Goal: Find specific page/section: Find specific page/section

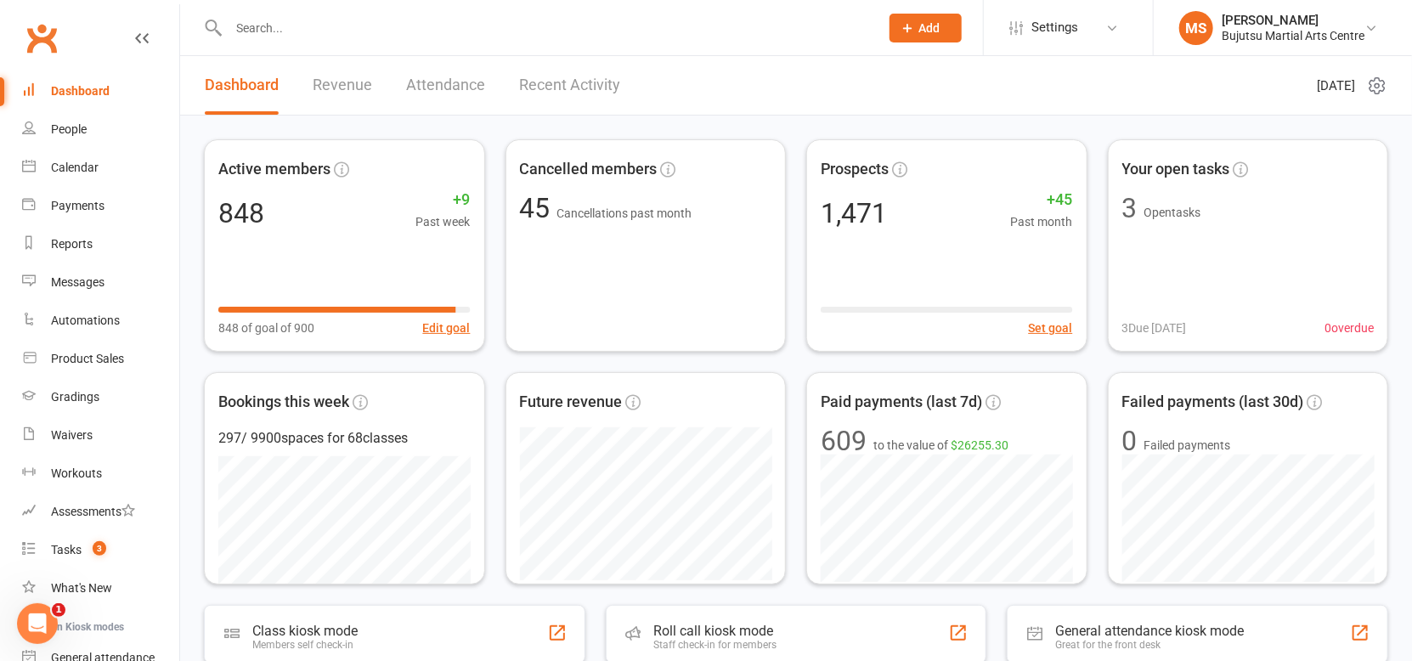
click at [321, 42] on div at bounding box center [535, 27] width 663 height 55
click at [310, 20] on input "text" at bounding box center [545, 28] width 644 height 24
type input "m"
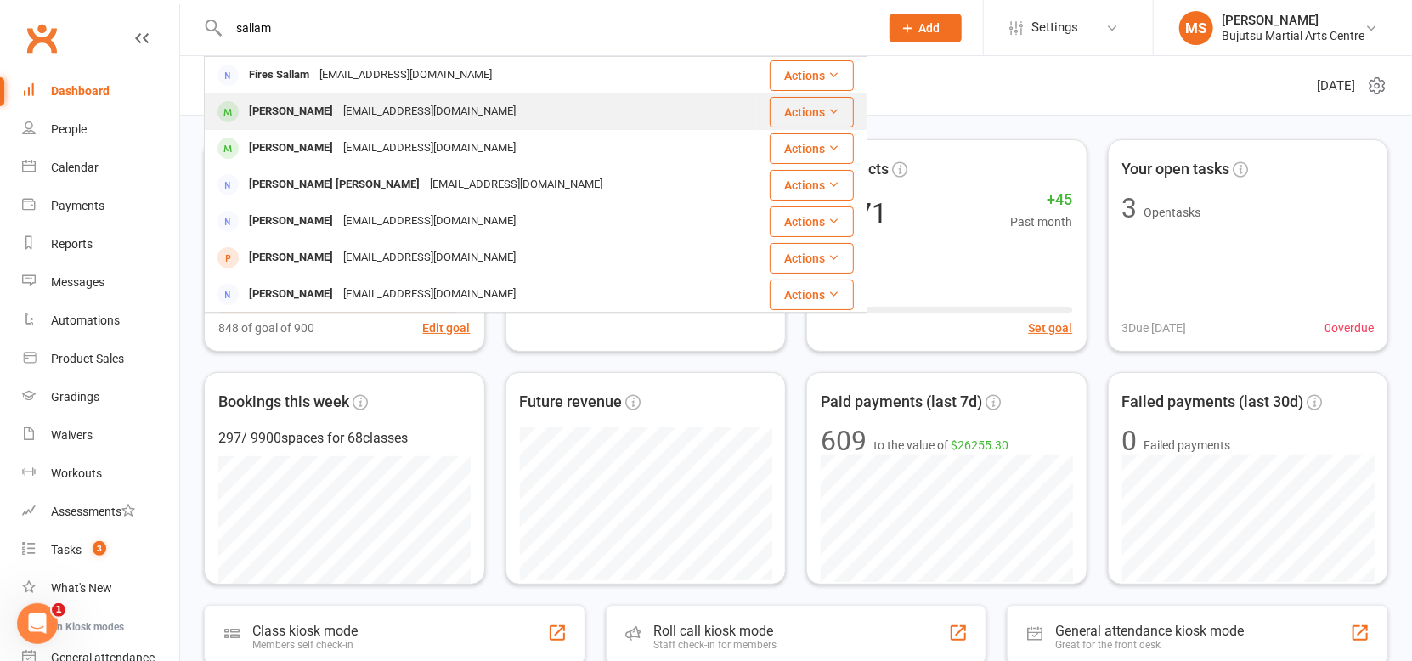
type input "sallam"
click at [315, 112] on div "[PERSON_NAME]" at bounding box center [291, 111] width 94 height 25
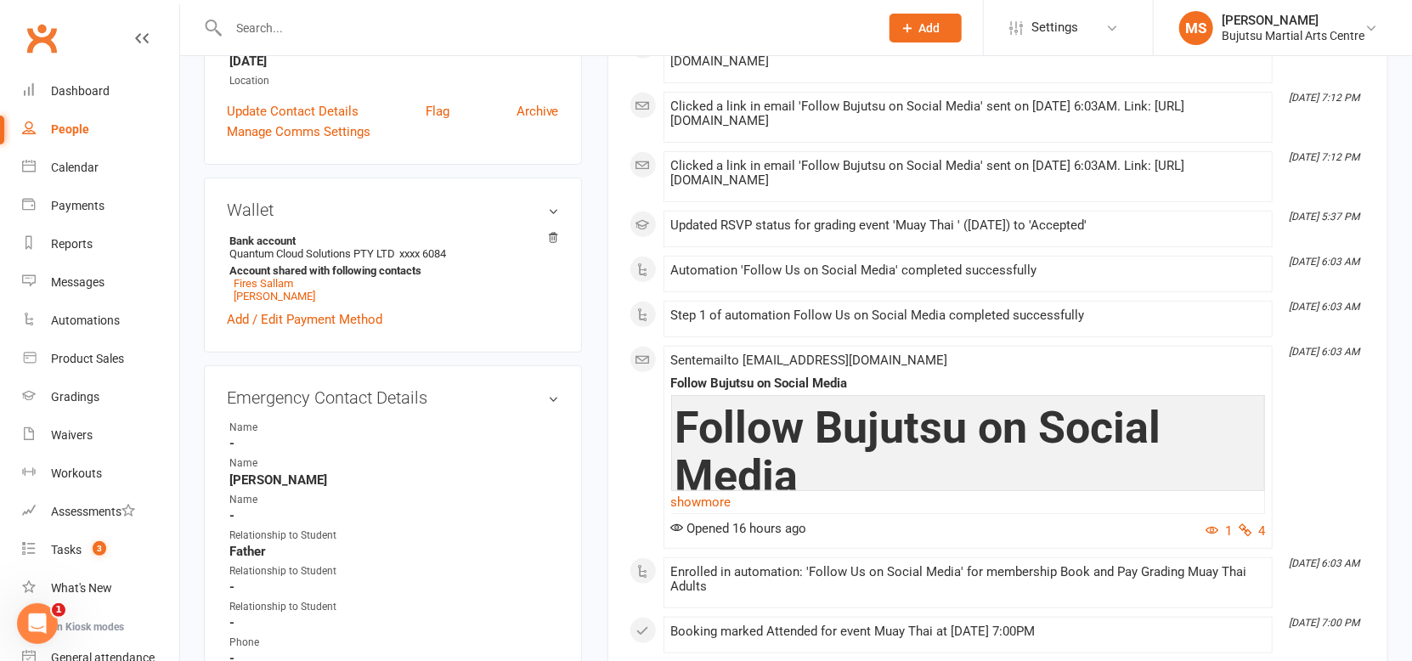
scroll to position [398, 0]
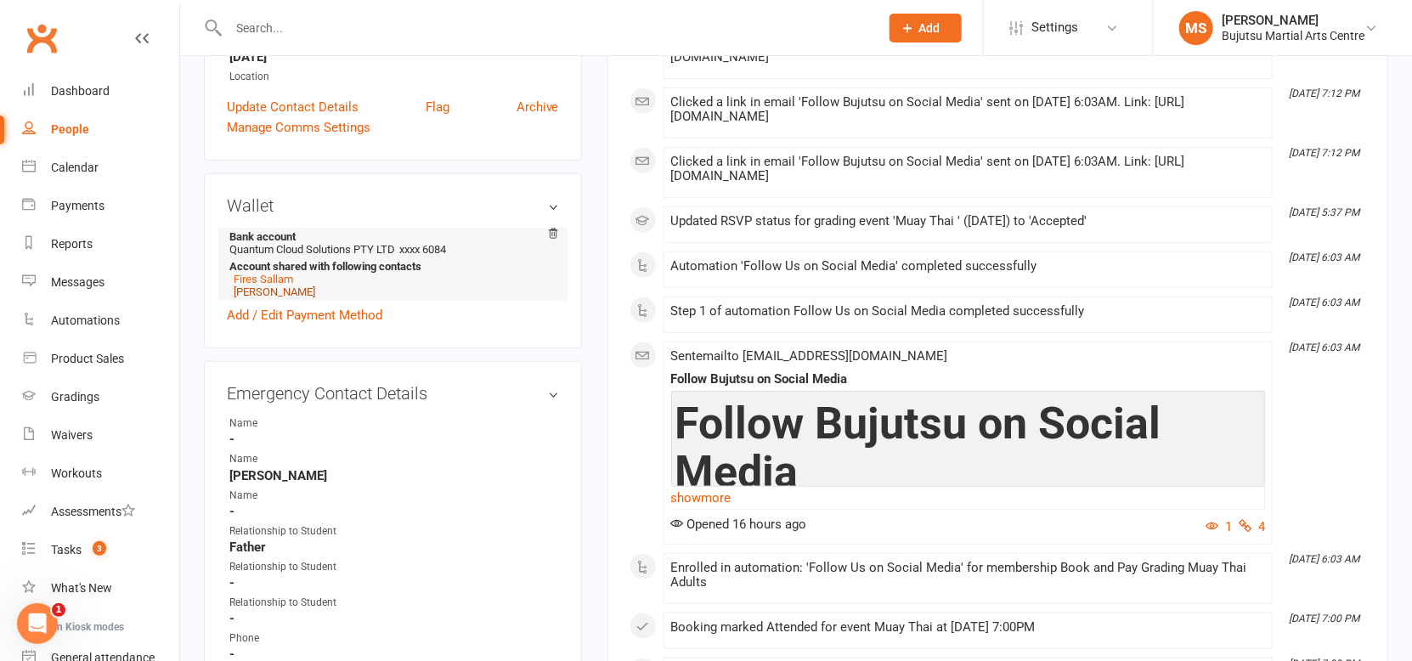
click at [281, 293] on link "[PERSON_NAME]" at bounding box center [275, 291] width 82 height 13
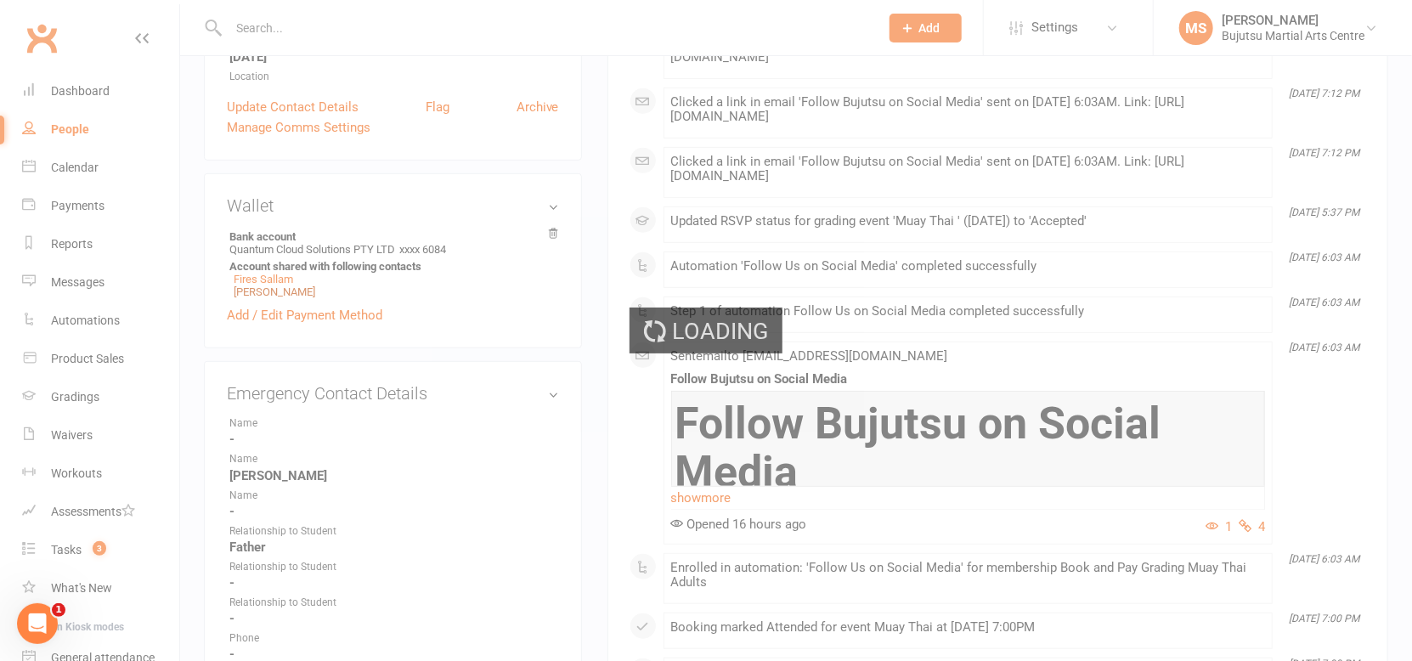
scroll to position [399, 0]
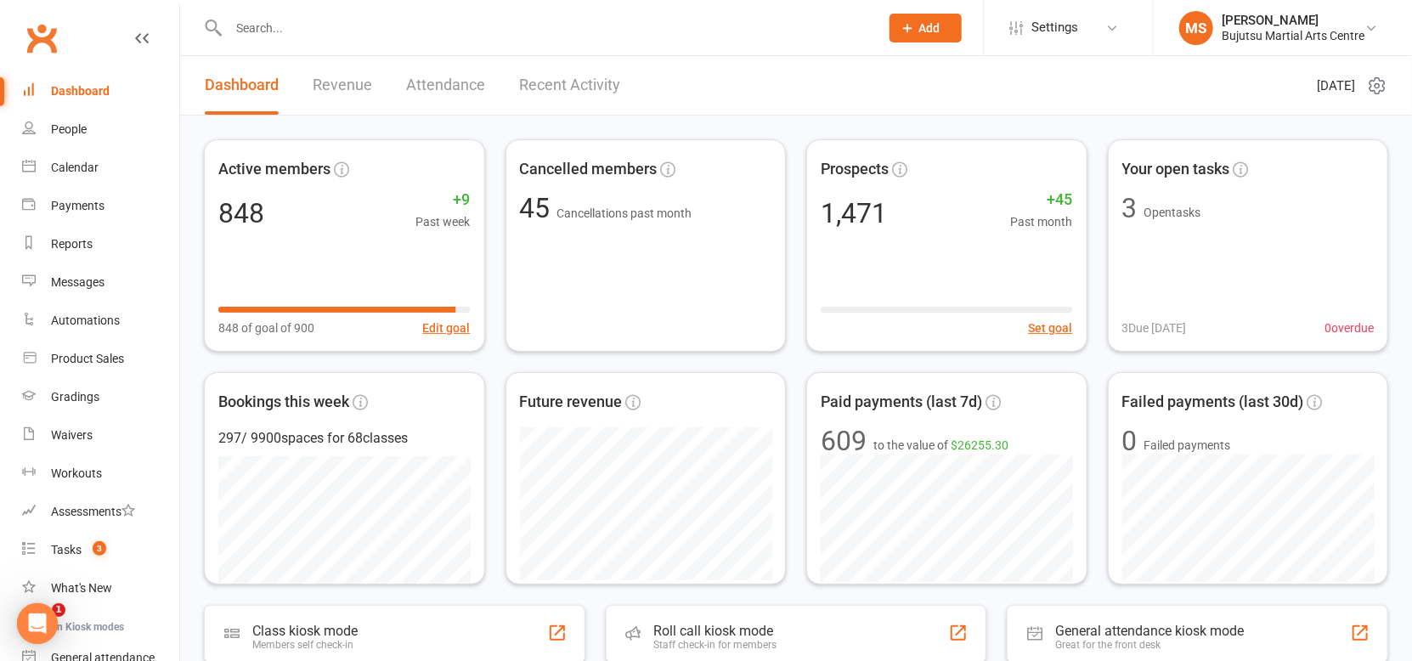
click at [336, 32] on input "text" at bounding box center [545, 28] width 644 height 24
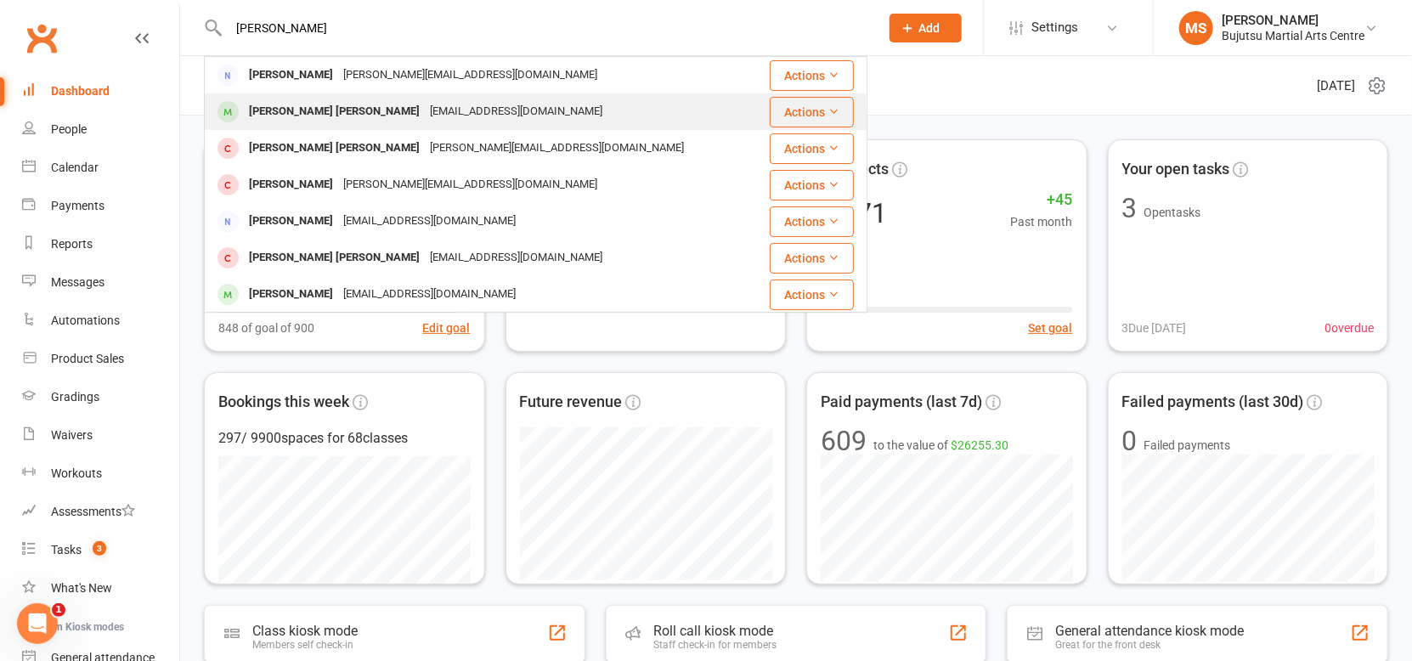
type input "[PERSON_NAME]"
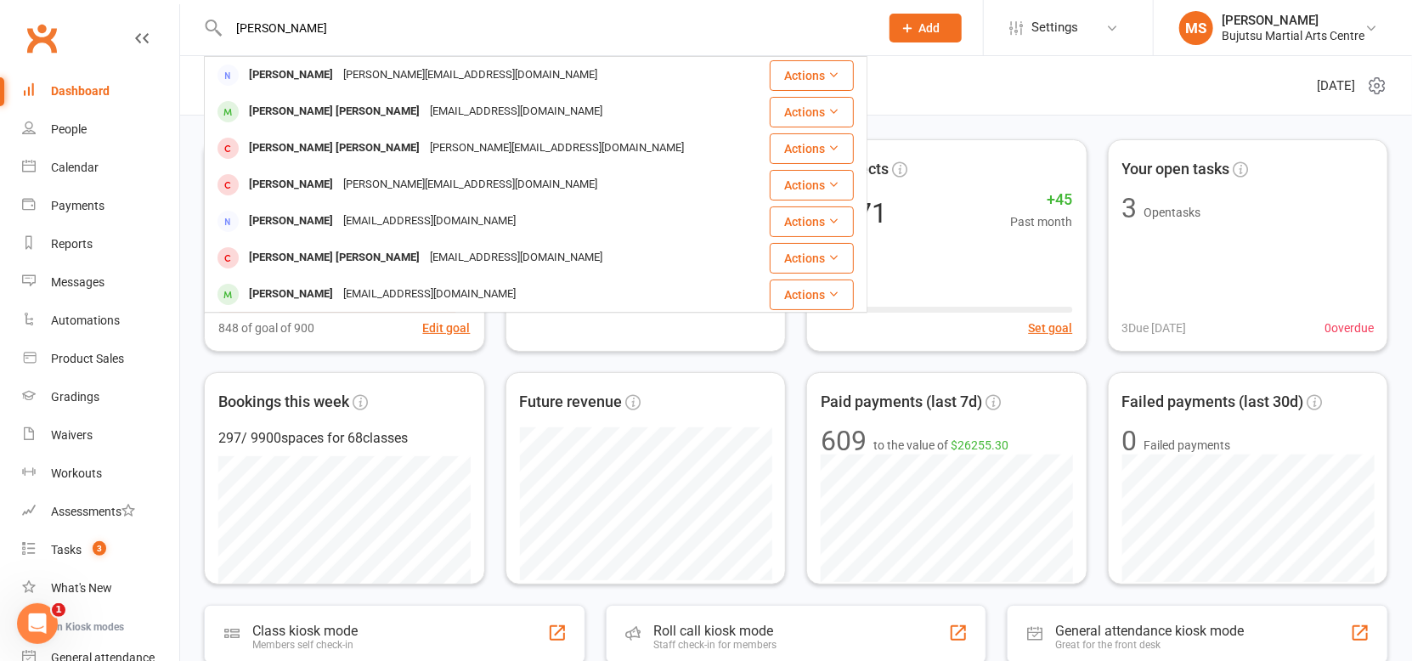
click at [320, 110] on div "[PERSON_NAME] [PERSON_NAME]" at bounding box center [334, 111] width 181 height 25
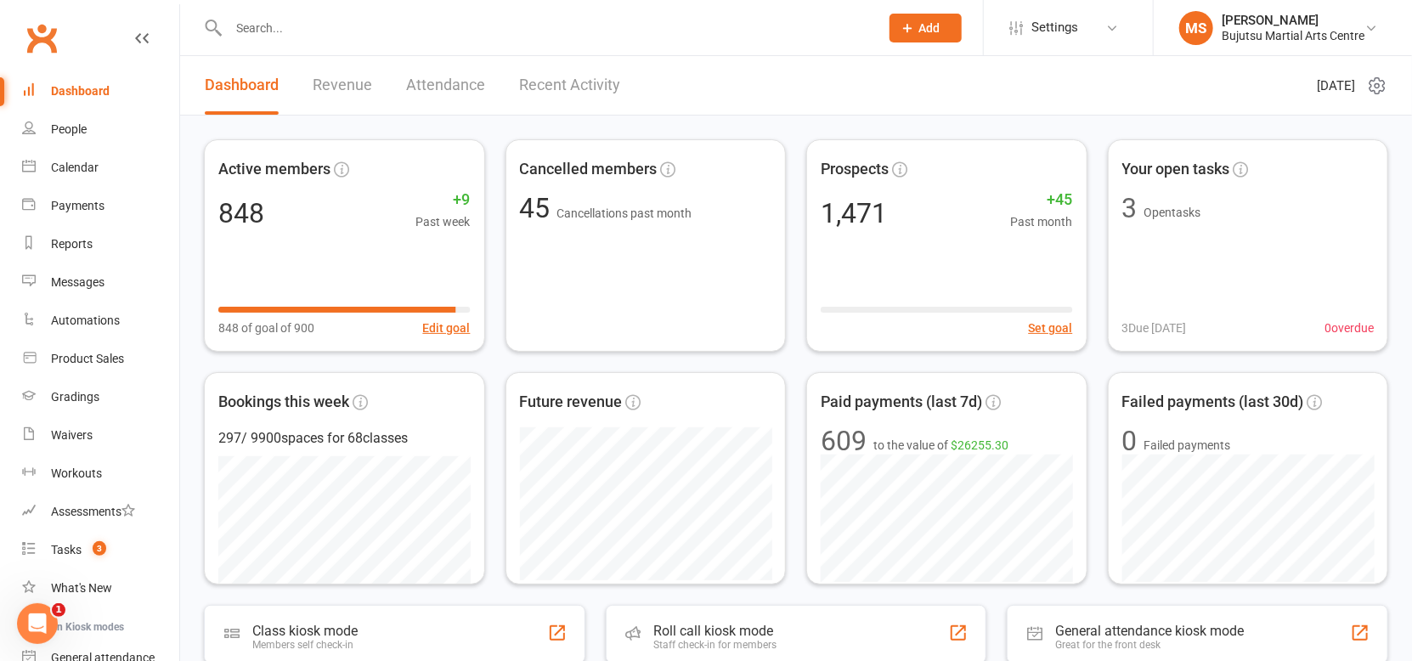
click at [279, 30] on input "text" at bounding box center [545, 28] width 644 height 24
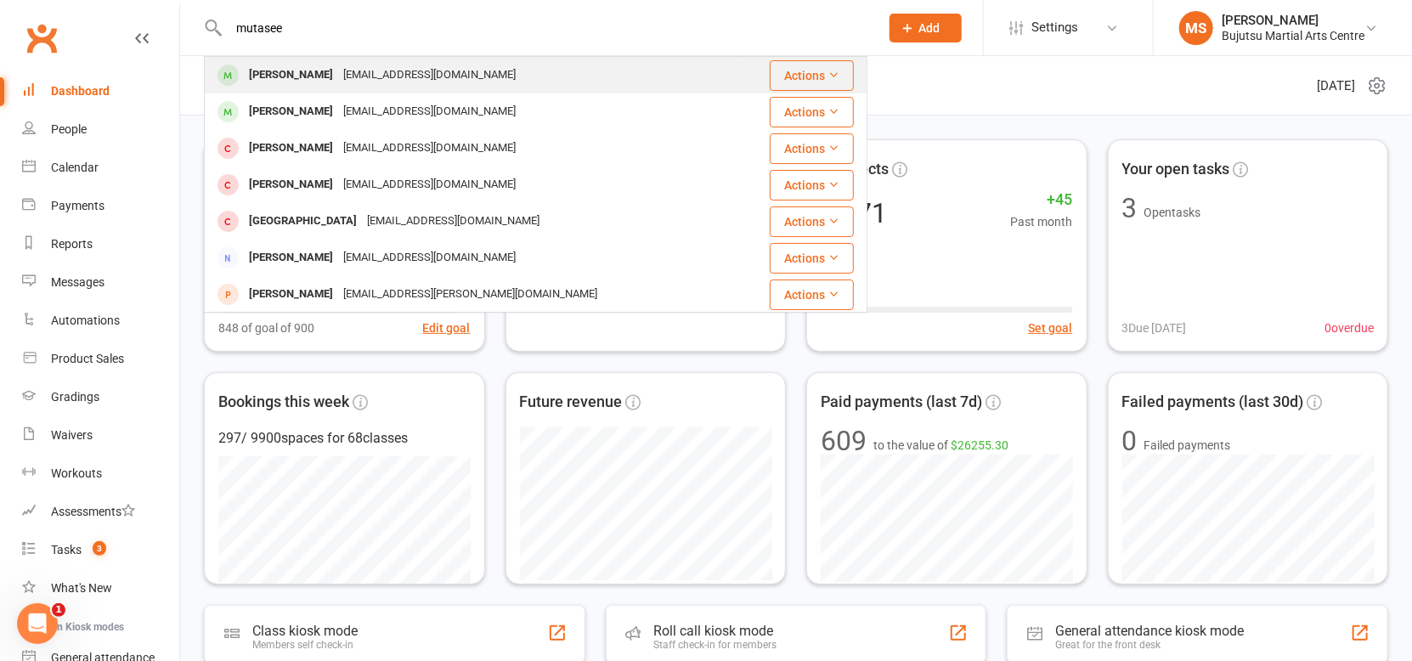
type input "mutasee"
click at [253, 83] on div "[PERSON_NAME]" at bounding box center [291, 75] width 94 height 25
